Goal: Information Seeking & Learning: Learn about a topic

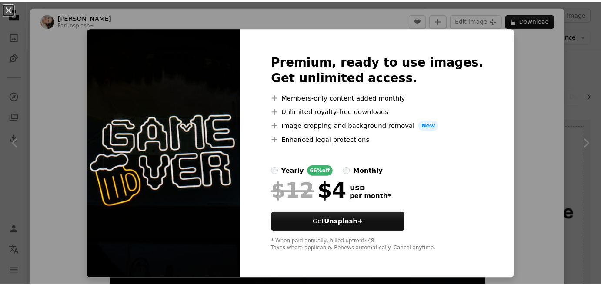
scroll to position [181, 0]
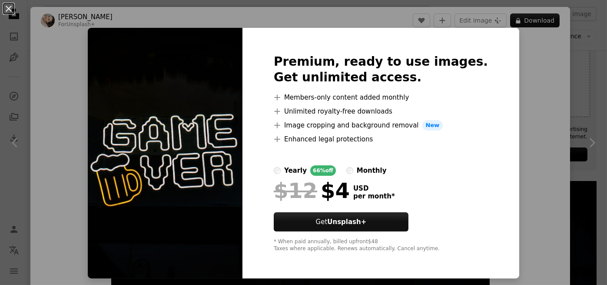
click at [214, 155] on img at bounding box center [165, 153] width 155 height 250
click at [218, 148] on img at bounding box center [165, 153] width 155 height 250
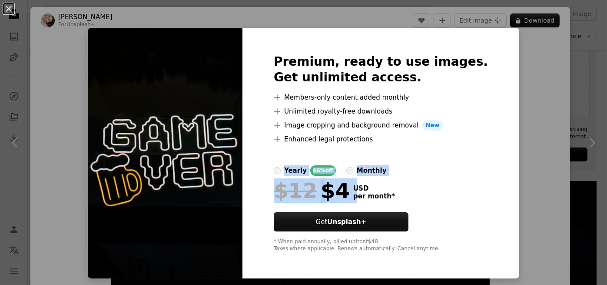
drag, startPoint x: 363, startPoint y: 145, endPoint x: 355, endPoint y: 178, distance: 33.5
click at [357, 183] on div "Premium, ready to use images. Get unlimited access. A plus sign Members-only co…" at bounding box center [381, 153] width 277 height 250
click at [190, 83] on img at bounding box center [165, 153] width 155 height 250
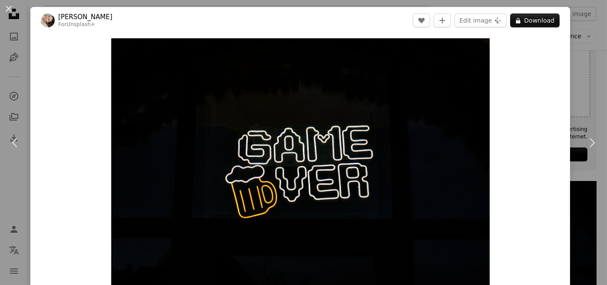
click at [589, 83] on div "An X shape Chevron left Chevron right [PERSON_NAME] For Unsplash+ A heart A plu…" at bounding box center [303, 142] width 607 height 285
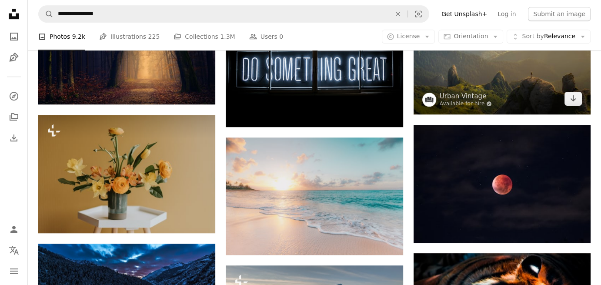
scroll to position [442, 0]
